Goal: Entertainment & Leisure: Consume media (video, audio)

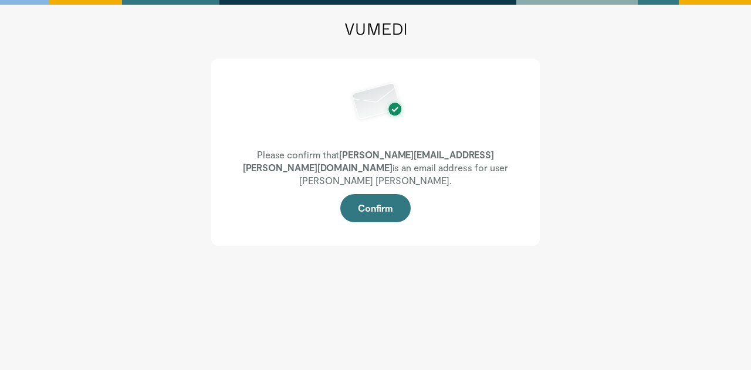
click at [373, 194] on button "Confirm" at bounding box center [375, 208] width 70 height 28
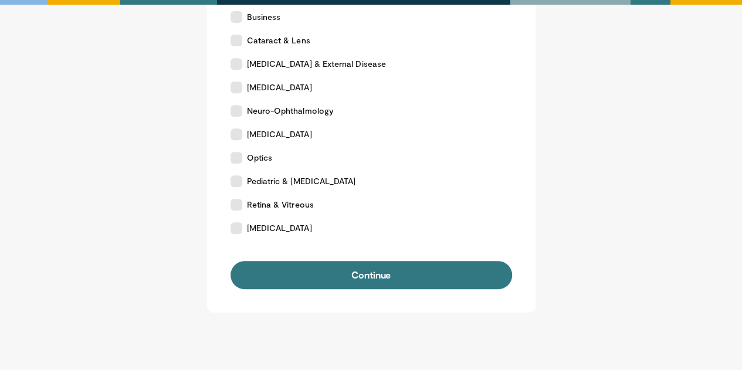
scroll to position [285, 0]
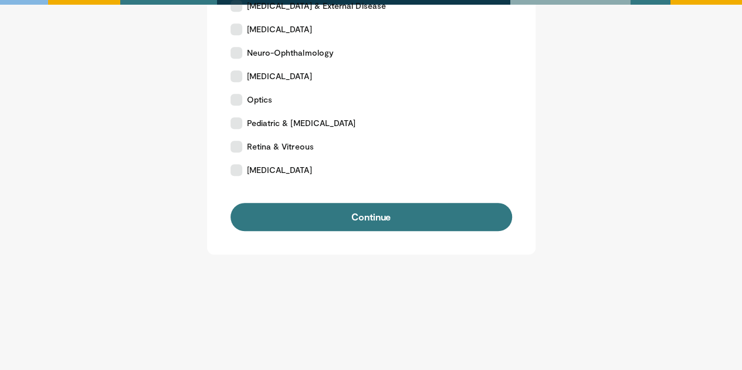
click at [341, 217] on button "Continue" at bounding box center [372, 217] width 282 height 28
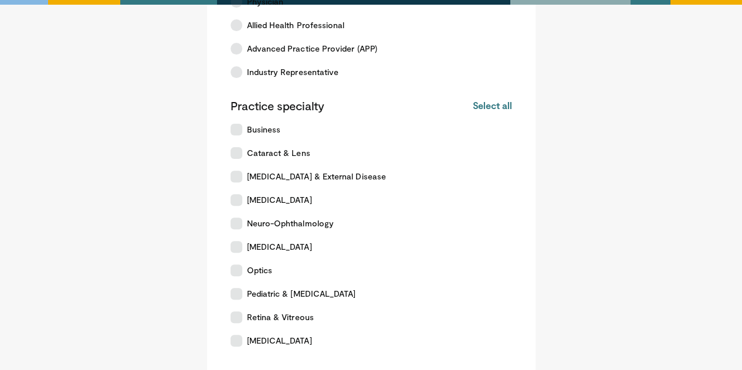
scroll to position [35, 0]
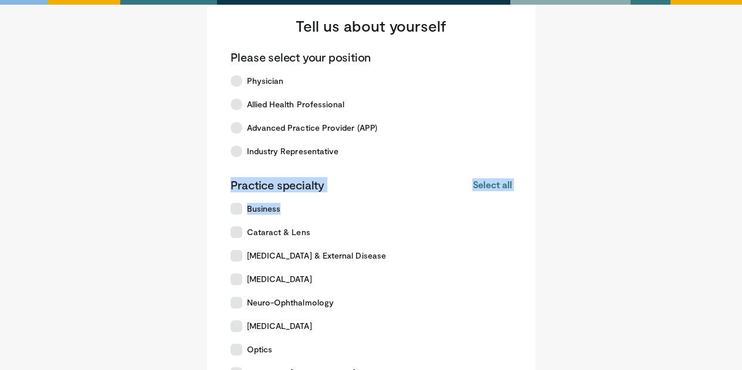
drag, startPoint x: 739, startPoint y: 144, endPoint x: 743, endPoint y: 218, distance: 74.1
click at [742, 218] on html "Tell us about yourself Please select your position Physician Allied Health Prof…" at bounding box center [371, 150] width 742 height 370
click at [426, 246] on label "[MEDICAL_DATA] & External Disease" at bounding box center [365, 255] width 282 height 23
click at [374, 256] on label "[MEDICAL_DATA] & External Disease" at bounding box center [365, 255] width 282 height 23
click at [293, 276] on label "[MEDICAL_DATA]" at bounding box center [365, 279] width 282 height 23
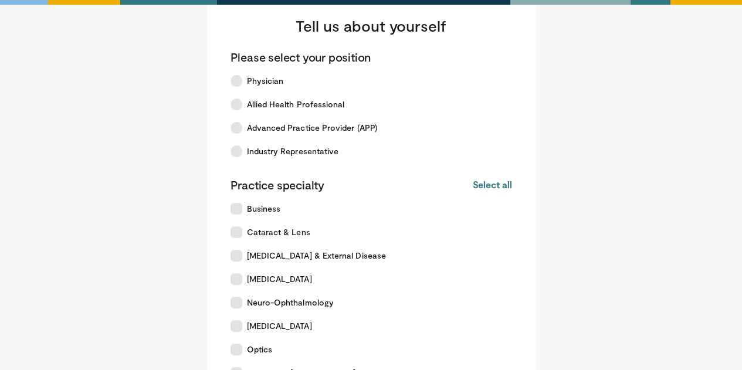
click at [295, 227] on span "Cataract & Lens" at bounding box center [278, 233] width 63 height 12
click at [238, 77] on icon at bounding box center [237, 81] width 12 height 12
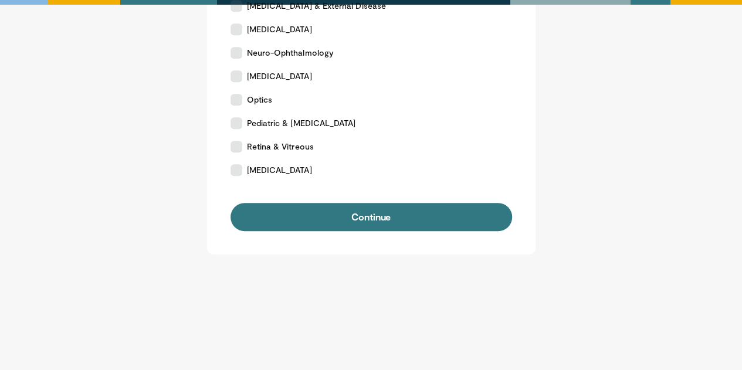
click at [357, 214] on button "Continue" at bounding box center [372, 217] width 282 height 28
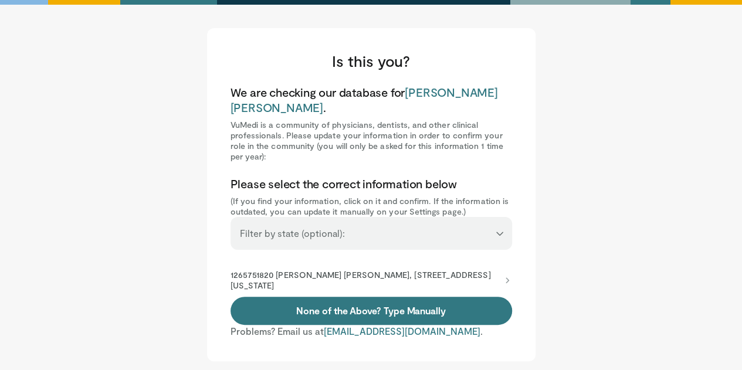
click at [462, 270] on p "1265751820 Kateki Vinod, 310 E 14th St, New York, NY, 10003-4201" at bounding box center [366, 280] width 270 height 21
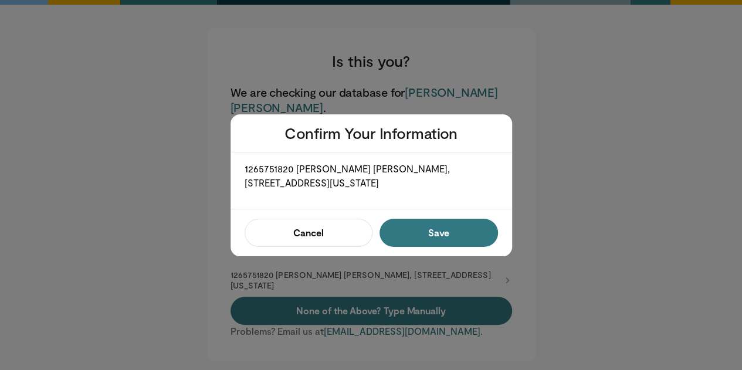
click at [431, 221] on button "Save" at bounding box center [439, 233] width 118 height 28
click at [439, 240] on button "Confirm" at bounding box center [435, 233] width 125 height 28
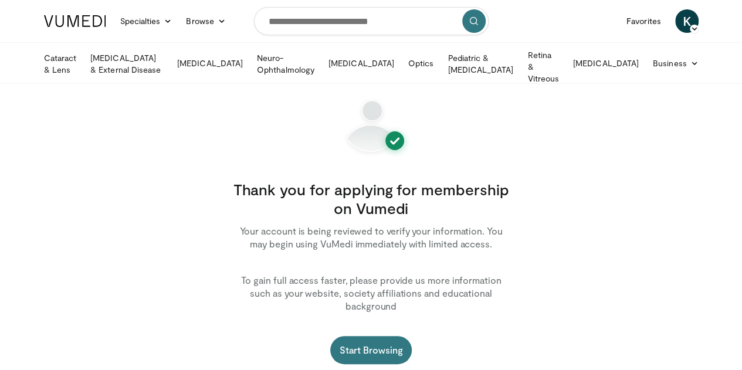
click at [218, 55] on link "[MEDICAL_DATA]" at bounding box center [210, 63] width 80 height 23
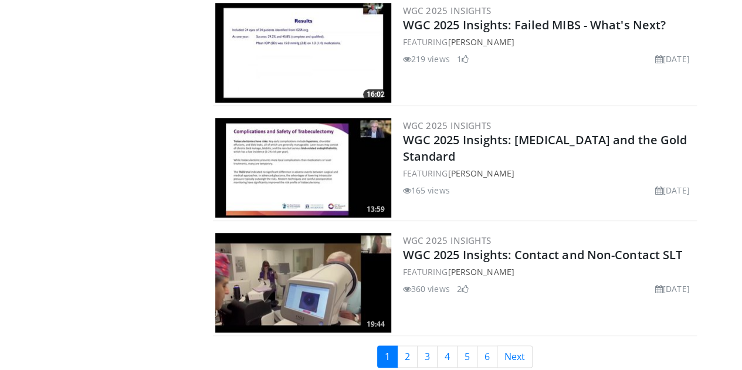
scroll to position [2717, 0]
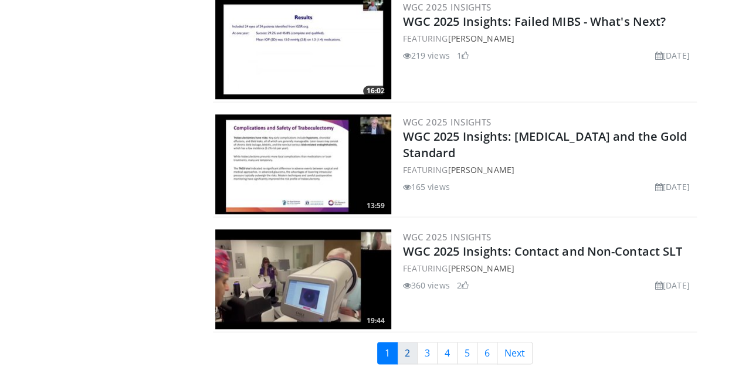
click at [415, 342] on link "2" at bounding box center [407, 353] width 21 height 22
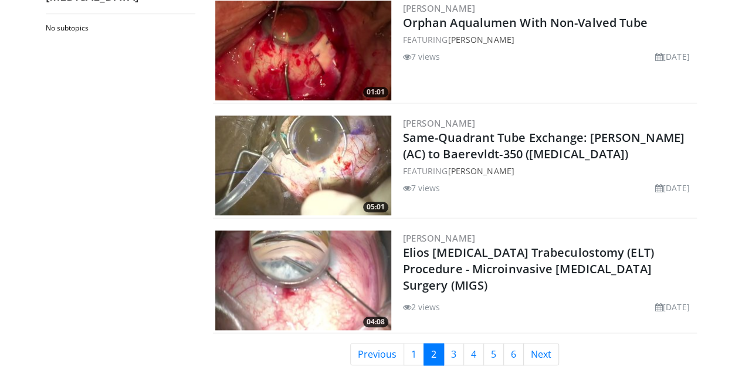
scroll to position [2692, 0]
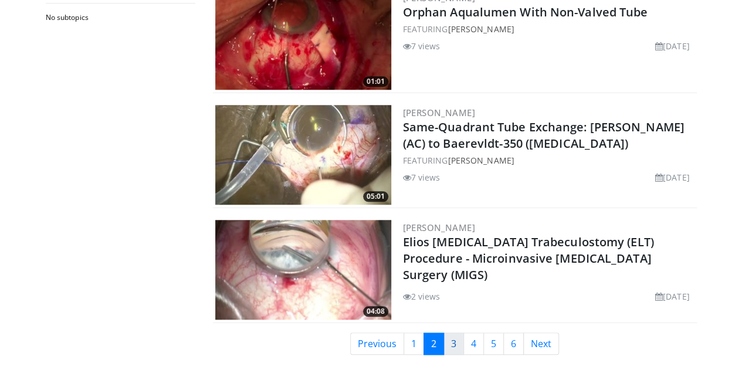
click at [459, 333] on link "3" at bounding box center [454, 344] width 21 height 22
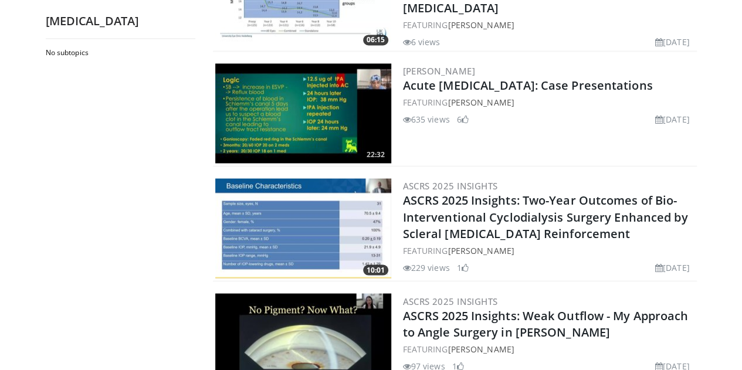
scroll to position [902, 0]
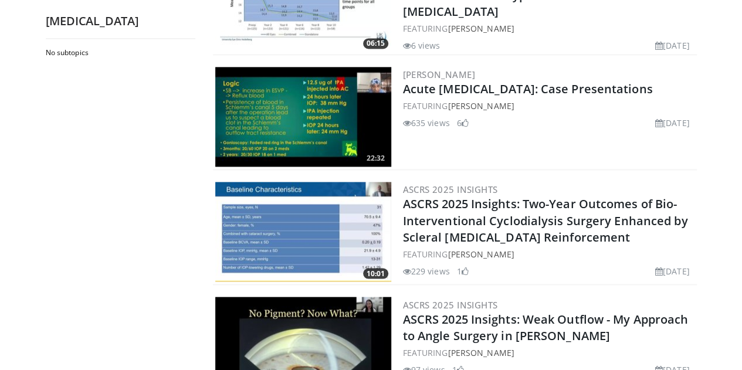
click at [464, 196] on link "ASCRS 2025 Insights: Two-Year Outcomes of Bio-Interventional Cyclodialysis Surg…" at bounding box center [545, 220] width 285 height 49
click at [454, 311] on link "ASCRS 2025 Insights: Weak Outflow - My Approach to Angle Surgery in [PERSON_NAM…" at bounding box center [546, 327] width 286 height 32
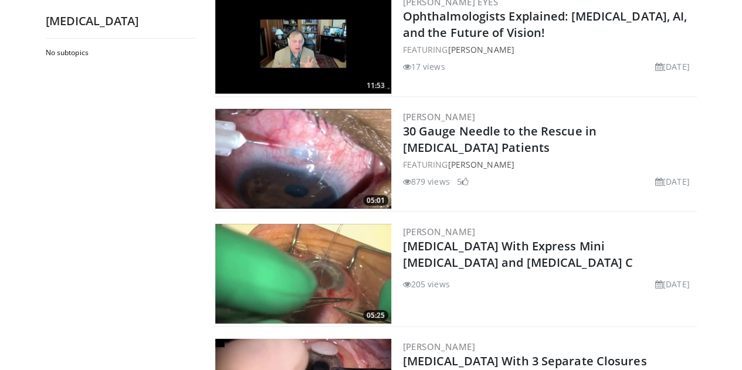
scroll to position [1874, 0]
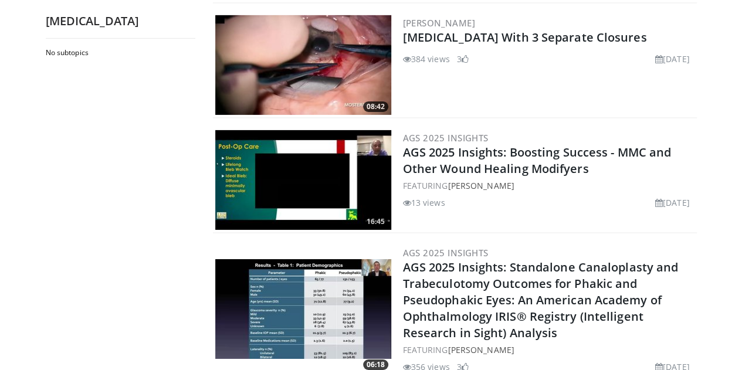
click at [439, 144] on link "AGS 2025 Insights: Boosting Success - MMC and Other Wound Healing Modifyers" at bounding box center [537, 160] width 269 height 32
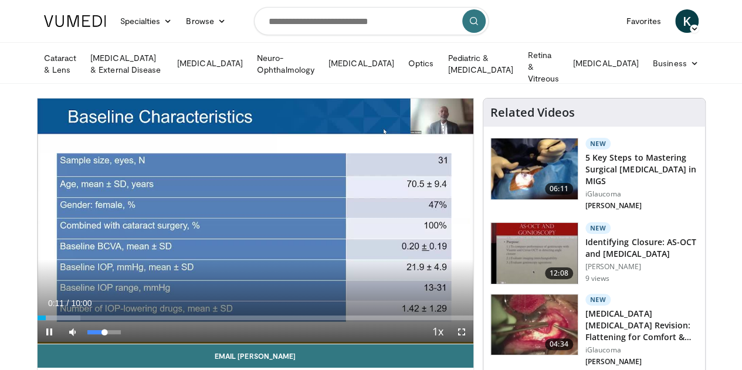
drag, startPoint x: 90, startPoint y: 346, endPoint x: 74, endPoint y: 347, distance: 16.5
click at [87, 334] on div "Volume Level" at bounding box center [96, 332] width 18 height 4
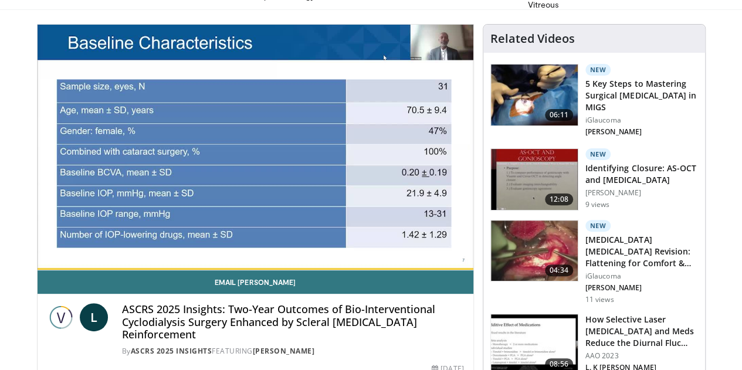
scroll to position [86, 0]
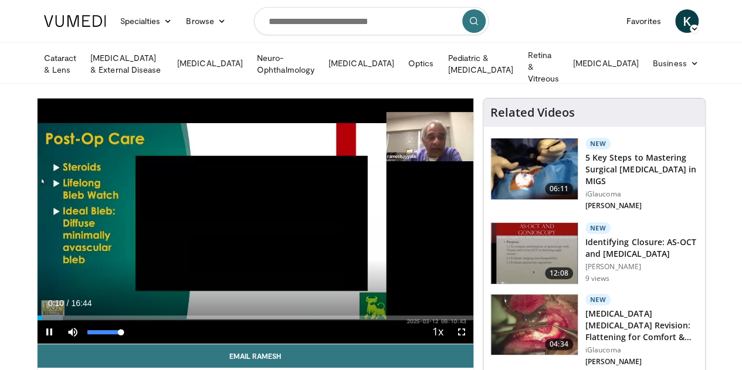
drag, startPoint x: 77, startPoint y: 347, endPoint x: 95, endPoint y: 346, distance: 17.6
click at [95, 344] on div "Mute 100%" at bounding box center [102, 331] width 82 height 23
click at [38, 320] on div "Progress Bar" at bounding box center [59, 318] width 42 height 5
click at [221, 233] on div "Video Player" at bounding box center [255, 220] width 262 height 23
click at [239, 225] on icon "Video Player" at bounding box center [255, 221] width 33 height 33
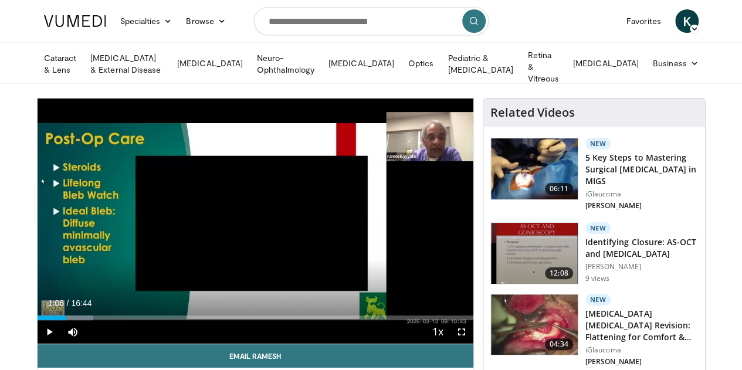
click at [175, 183] on div "10 seconds Tap to unmute" at bounding box center [256, 221] width 436 height 245
click at [50, 320] on div "Loaded : 12.83% 01:08 01:30" at bounding box center [256, 314] width 436 height 11
click at [73, 320] on div "Progress Bar" at bounding box center [85, 318] width 41 height 5
click at [94, 320] on div "Loaded : 16.79% 03:03 03:00" at bounding box center [256, 318] width 436 height 5
click at [127, 320] on div "Loaded : 20.74% 04:11 04:01" at bounding box center [256, 318] width 436 height 5
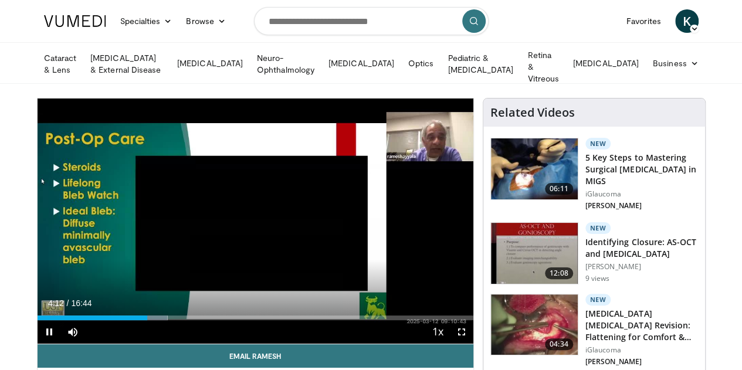
click at [156, 336] on div "Current Time 4:12 / Duration 16:44 Pause Skip Backward Skip Forward Mute 100% L…" at bounding box center [256, 331] width 436 height 23
click at [163, 320] on div "Loaded : 31.60% 05:29 05:28" at bounding box center [256, 318] width 436 height 5
click at [207, 320] on div "Loaded : 35.85% 05:30 07:00" at bounding box center [256, 318] width 436 height 5
click at [256, 320] on div "Loaded : 0.00% 08:45 08:43" at bounding box center [256, 318] width 436 height 5
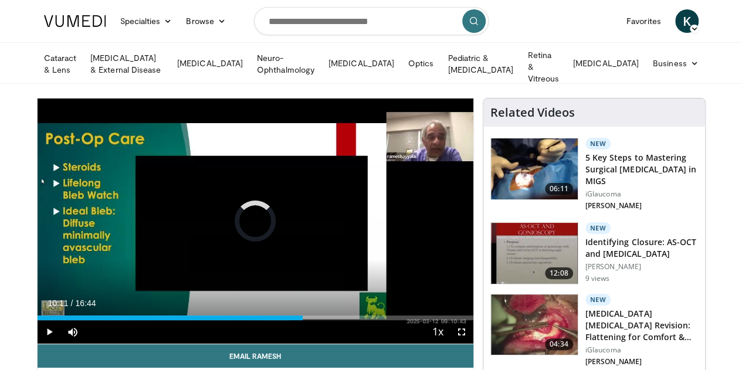
click at [297, 320] on div "Loaded : 57.76% 08:46 10:11" at bounding box center [256, 318] width 436 height 5
click at [333, 320] on div "Loaded : 64.20% 11:26 11:25" at bounding box center [256, 318] width 436 height 5
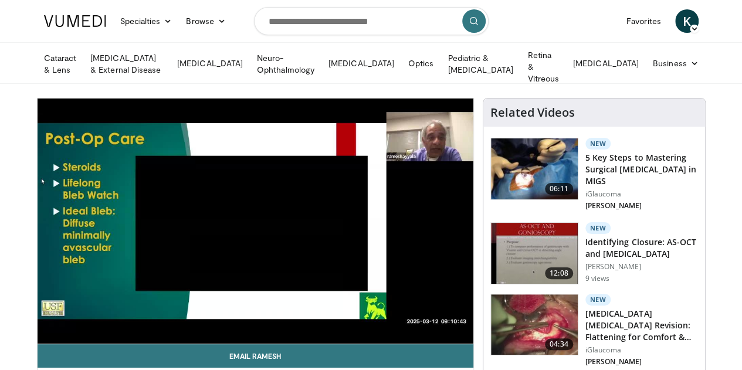
click at [363, 333] on div "10 seconds Tap to unmute" at bounding box center [256, 221] width 436 height 245
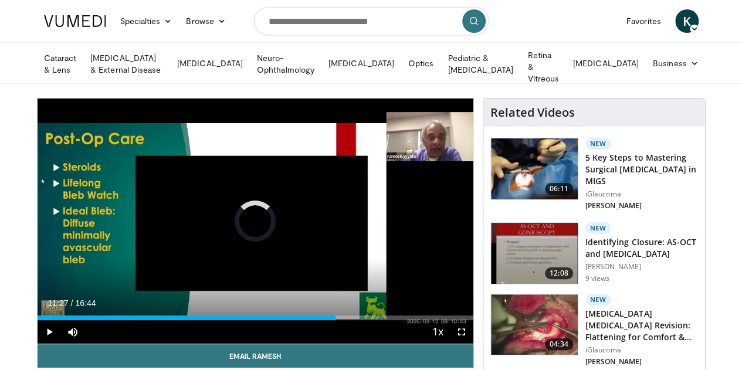
click at [387, 320] on div "Loaded : 0.00% 11:27 13:19" at bounding box center [256, 318] width 436 height 5
